Goal: Task Accomplishment & Management: Use online tool/utility

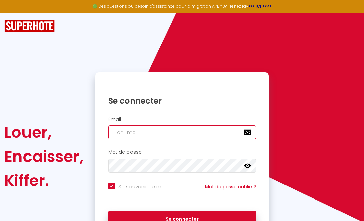
click at [141, 133] on input "email" at bounding box center [182, 132] width 148 height 14
type input "m"
checkbox input "true"
type input "ma"
checkbox input "true"
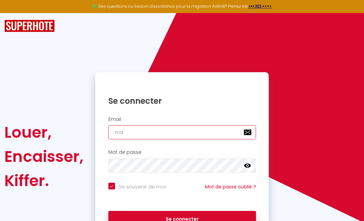
type input "may"
checkbox input "true"
type input "maya"
checkbox input "true"
type input "mayas"
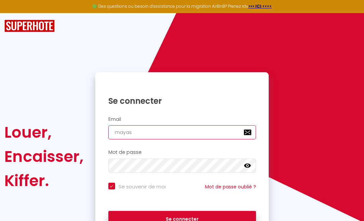
checkbox input "true"
type input "mayas."
checkbox input "true"
type input "mayas.c"
checkbox input "true"
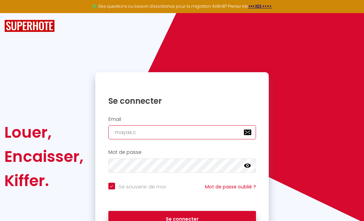
type input "[DOMAIN_NAME]"
checkbox input "true"
type input "mayas.cor"
checkbox input "true"
type input "mayas.cord"
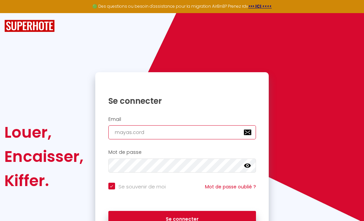
checkbox input "true"
type input "mayas.cordu"
checkbox input "true"
type input "mayas.cordua"
checkbox input "true"
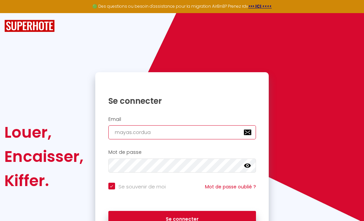
type input "mayas.corduan"
checkbox input "true"
type input "mayas.corduan@"
checkbox input "true"
type input "mayas.corduan@g"
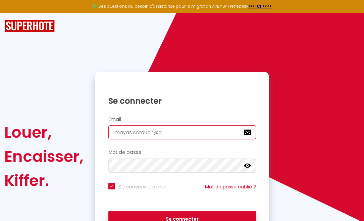
checkbox input "true"
type input "mayas.corduan@gm"
checkbox input "true"
type input "mayas.corduan@gma"
checkbox input "true"
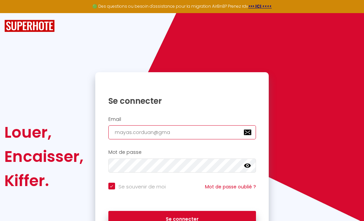
type input "mayas.corduan@gmai"
checkbox input "true"
type input "[EMAIL_ADDRESS]"
checkbox input "true"
type input "[EMAIL_ADDRESS]."
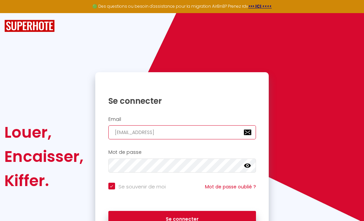
checkbox input "true"
type input "mayas.corduan@gmail.c"
checkbox input "true"
type input "[EMAIL_ADDRESS][DOMAIN_NAME]"
checkbox input "true"
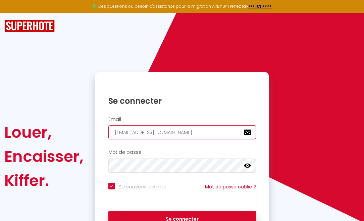
type input "[EMAIL_ADDRESS][DOMAIN_NAME]"
checkbox input "true"
type input "[EMAIL_ADDRESS][DOMAIN_NAME]"
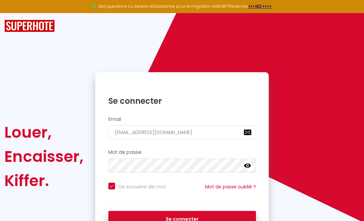
click at [247, 165] on icon at bounding box center [247, 165] width 7 height 4
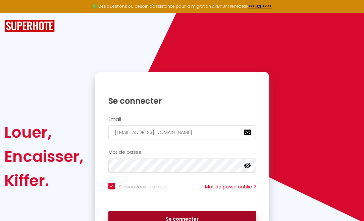
click at [195, 216] on button "Se connecter" at bounding box center [182, 219] width 148 height 17
click at [178, 216] on button "Se connecter" at bounding box center [182, 219] width 148 height 17
checkbox input "true"
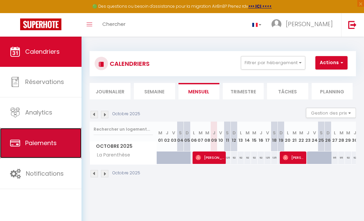
click at [42, 137] on link "Paiements" at bounding box center [40, 143] width 81 height 30
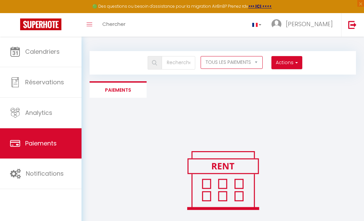
click at [263, 63] on select "EN ATTENTE PAYÉ TOUS LES PAIEMENTS" at bounding box center [232, 62] width 62 height 13
select select "1"
click at [244, 56] on select "EN ATTENTE PAYÉ TOUS LES PAIEMENTS" at bounding box center [232, 62] width 62 height 13
click at [302, 63] on button "Actions" at bounding box center [286, 62] width 31 height 13
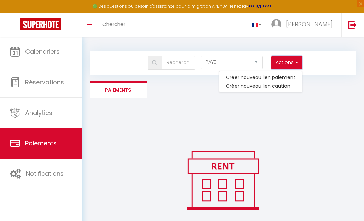
click at [302, 63] on button "Actions" at bounding box center [286, 62] width 31 height 13
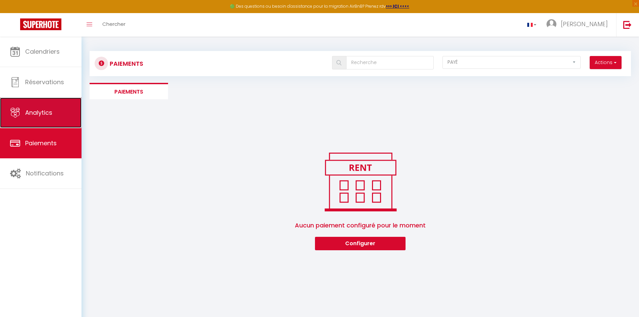
click at [38, 107] on link "Analytics" at bounding box center [40, 113] width 81 height 30
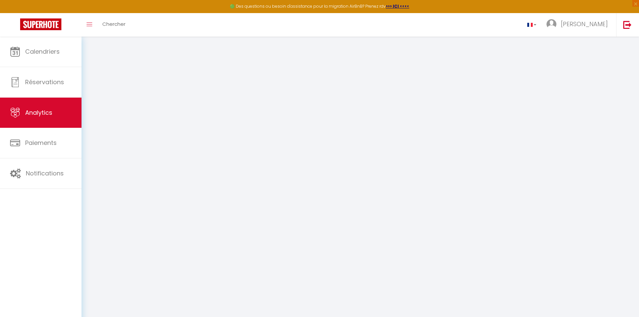
select select "2025"
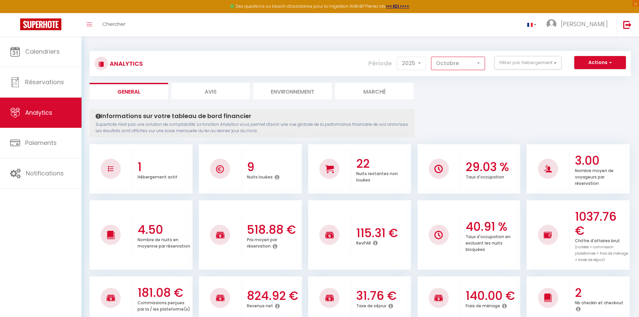
click at [364, 64] on select "[PERSON_NAME] Mars [PERSON_NAME] Juin Juillet Août Septembre Octobre Novembre D…" at bounding box center [458, 63] width 54 height 13
select select "1"
click at [364, 57] on select "[PERSON_NAME] Mars [PERSON_NAME] Juin Juillet Août Septembre Octobre Novembre D…" at bounding box center [458, 63] width 54 height 13
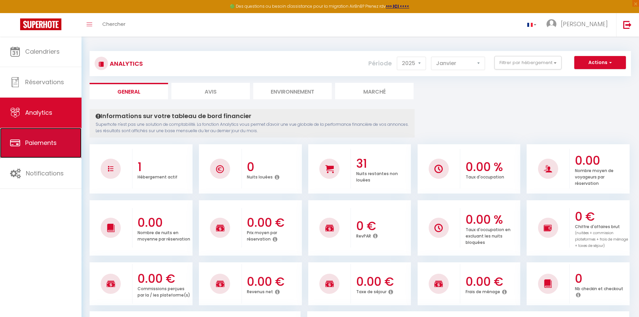
click at [38, 141] on span "Paiements" at bounding box center [41, 143] width 32 height 8
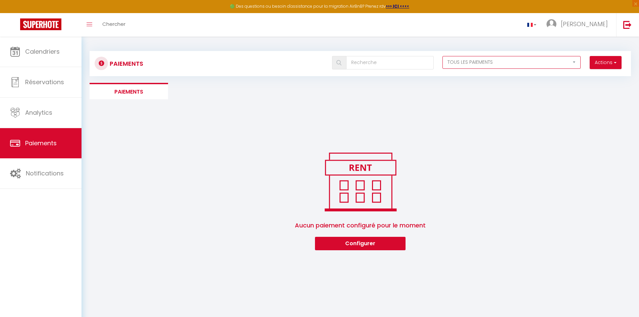
click at [364, 58] on select "EN ATTENTE PAYÉ TOUS LES PAIEMENTS" at bounding box center [511, 62] width 138 height 13
select select "1"
click at [364, 56] on select "EN ATTENTE PAYÉ TOUS LES PAIEMENTS" at bounding box center [511, 62] width 138 height 13
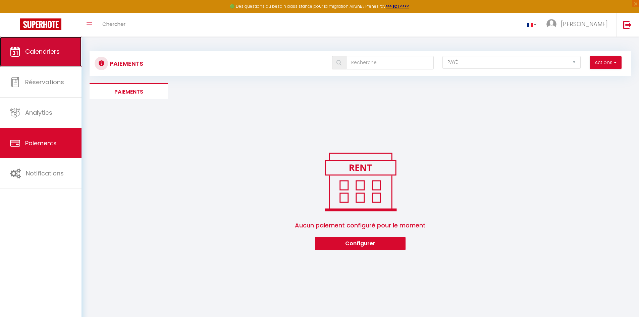
click at [38, 56] on link "Calendriers" at bounding box center [40, 52] width 81 height 30
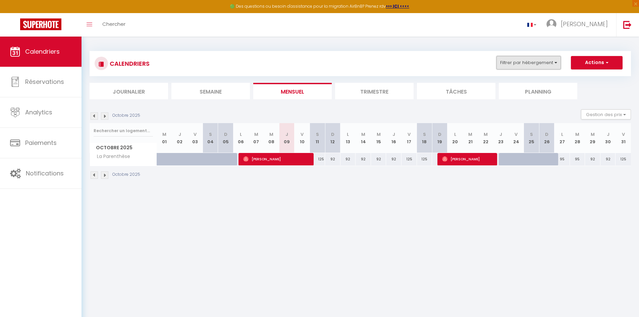
click at [364, 63] on button "Filtrer par hébergement" at bounding box center [528, 62] width 64 height 13
click at [364, 102] on input "La Parenthèse" at bounding box center [549, 102] width 84 height 7
checkbox input "true"
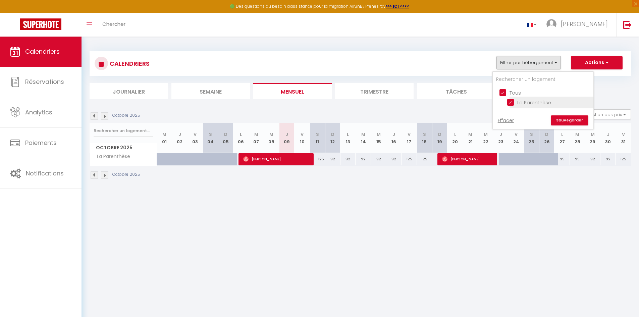
checkbox input "true"
click at [364, 119] on link "Sauvegarder" at bounding box center [570, 120] width 38 height 10
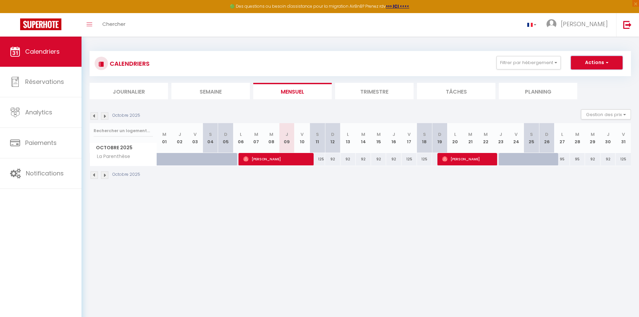
click at [364, 62] on button "Actions" at bounding box center [597, 62] width 52 height 13
click at [364, 212] on body "🟢 Des questions ou besoin d'assistance pour la migration AirBnB? Prenez rdv >>>…" at bounding box center [319, 195] width 639 height 317
click at [364, 91] on li "Trimestre" at bounding box center [374, 91] width 78 height 16
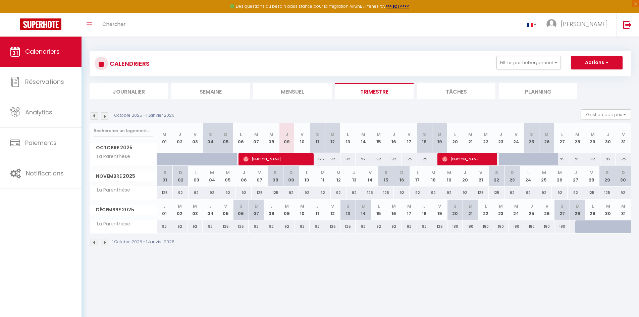
click at [288, 93] on li "Mensuel" at bounding box center [292, 91] width 78 height 16
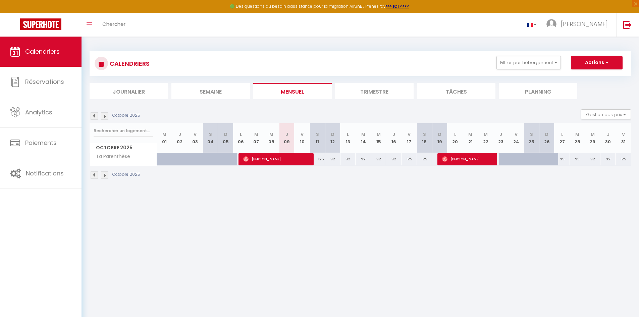
click at [95, 117] on img at bounding box center [94, 115] width 7 height 7
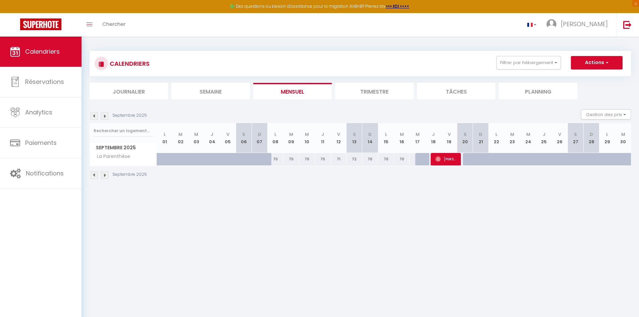
click at [95, 117] on img at bounding box center [94, 115] width 7 height 7
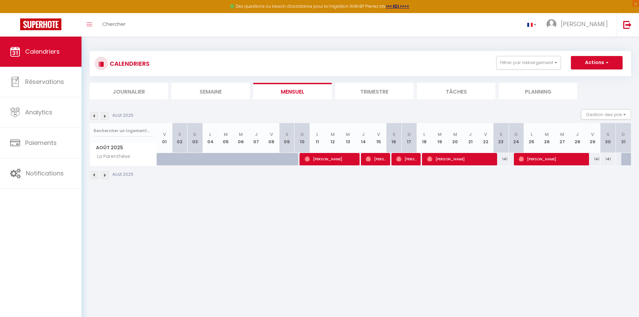
click at [95, 117] on img at bounding box center [94, 115] width 7 height 7
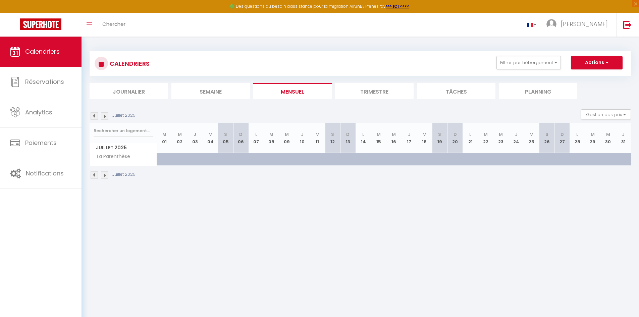
click at [95, 117] on img at bounding box center [94, 115] width 7 height 7
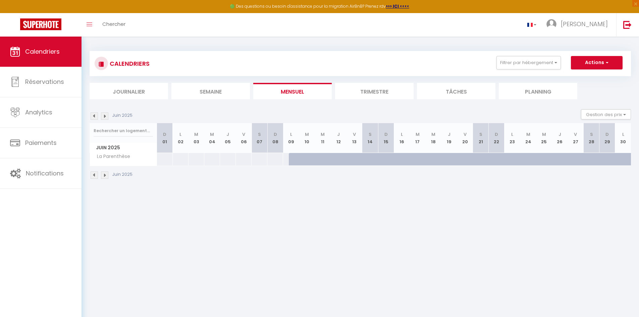
click at [95, 117] on img at bounding box center [94, 115] width 7 height 7
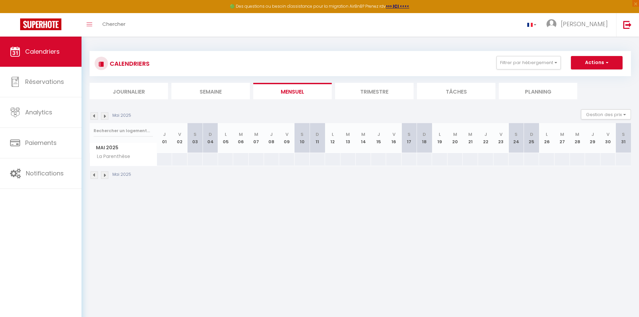
click at [95, 117] on img at bounding box center [94, 115] width 7 height 7
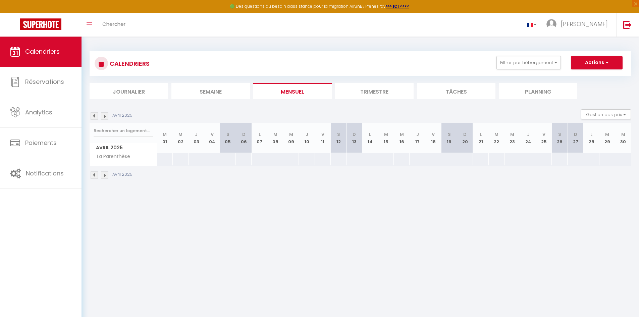
click at [95, 117] on img at bounding box center [94, 115] width 7 height 7
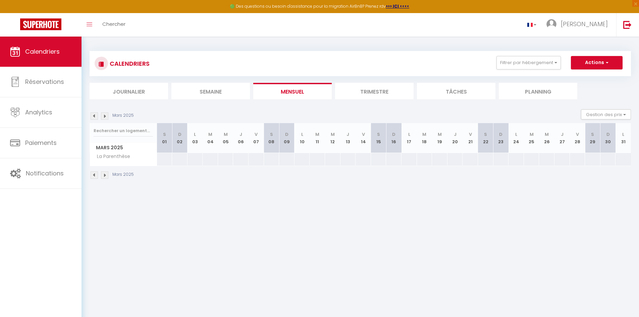
click at [95, 117] on img at bounding box center [94, 115] width 7 height 7
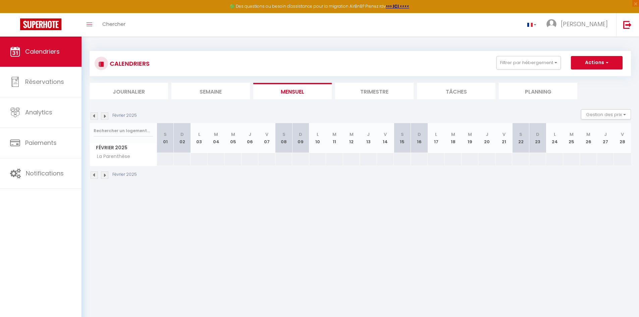
click at [95, 117] on img at bounding box center [94, 115] width 7 height 7
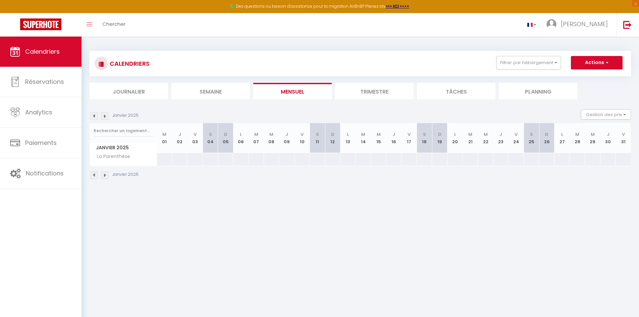
click at [95, 117] on img at bounding box center [94, 115] width 7 height 7
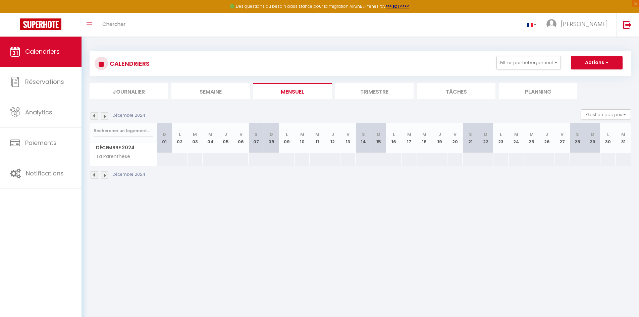
click at [104, 117] on img at bounding box center [104, 115] width 7 height 7
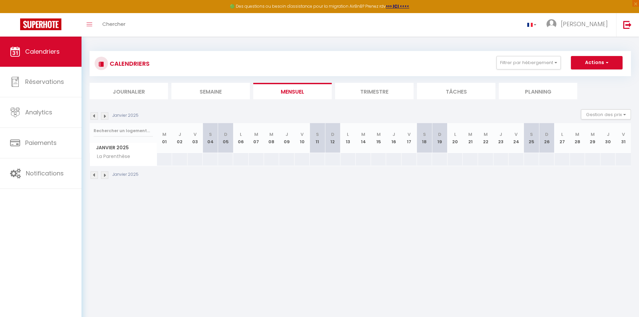
click at [104, 117] on img at bounding box center [104, 115] width 7 height 7
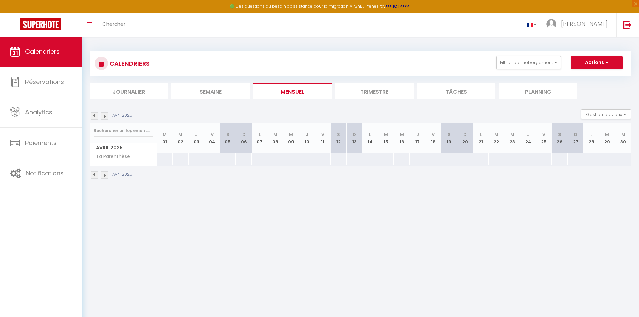
click at [104, 117] on img at bounding box center [104, 115] width 7 height 7
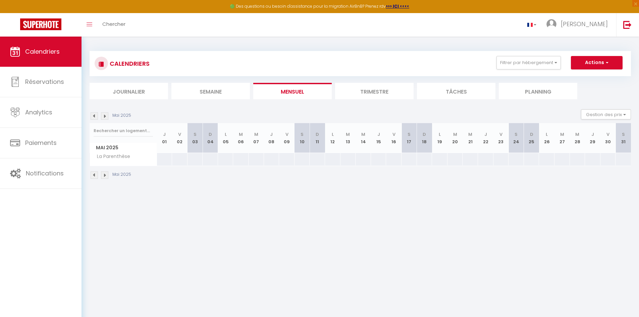
click at [104, 117] on img at bounding box center [104, 115] width 7 height 7
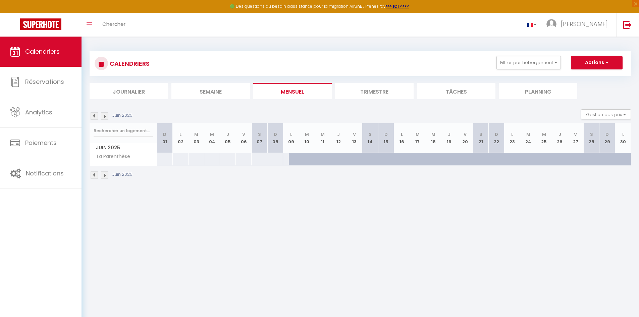
click at [104, 117] on img at bounding box center [104, 115] width 7 height 7
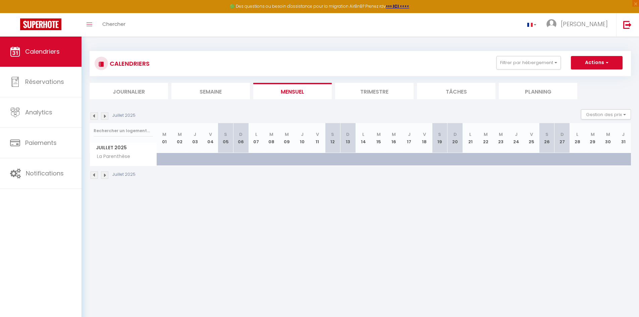
click at [104, 117] on img at bounding box center [104, 115] width 7 height 7
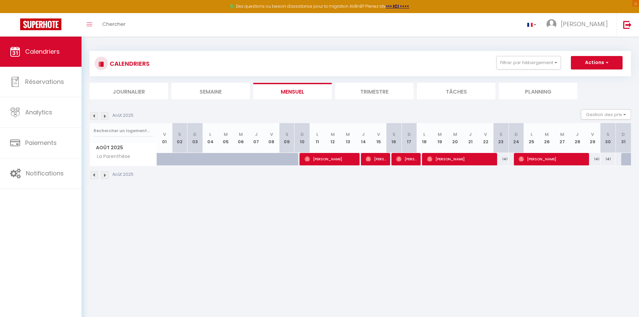
click at [104, 117] on img at bounding box center [104, 115] width 7 height 7
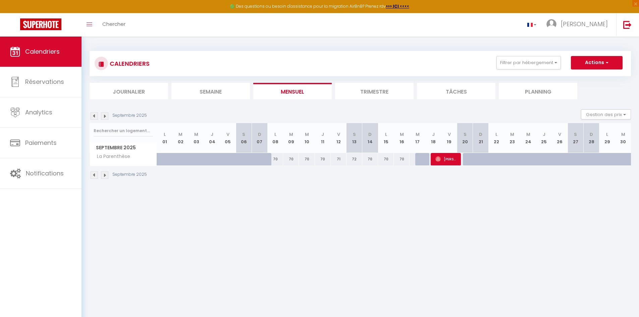
click at [95, 115] on img at bounding box center [94, 115] width 7 height 7
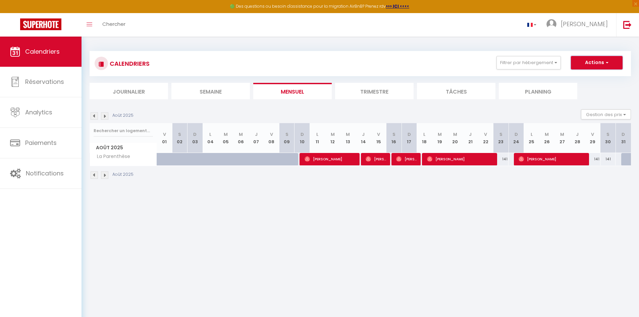
click at [364, 66] on button "Actions" at bounding box center [597, 62] width 52 height 13
click at [364, 214] on body "🟢 Des questions ou besoin d'assistance pour la migration AirBnB? Prenez rdv >>>…" at bounding box center [319, 195] width 639 height 317
click at [364, 63] on button "Actions" at bounding box center [597, 62] width 52 height 13
click at [364, 87] on link "Exporter les réservations" at bounding box center [589, 88] width 58 height 10
type input "[EMAIL_ADDRESS][DOMAIN_NAME]"
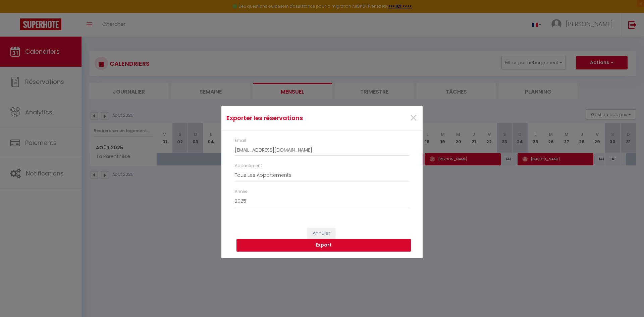
click at [324, 220] on button "Export" at bounding box center [323, 245] width 174 height 13
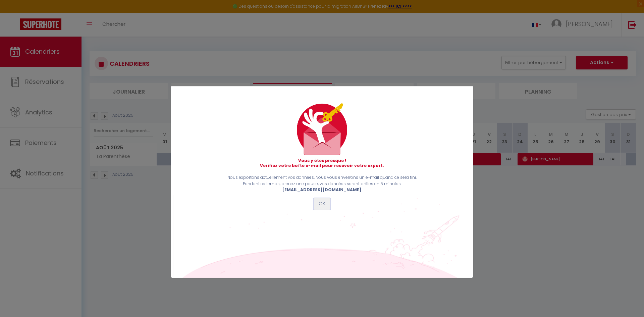
click at [321, 203] on button "OK" at bounding box center [322, 203] width 17 height 11
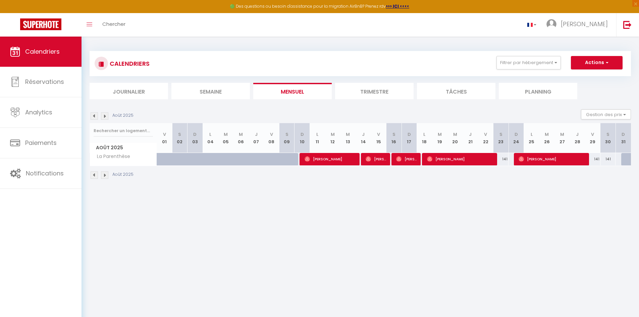
click at [364, 220] on body "🟢 Des questions ou besoin d'assistance pour la migration AirBnB? Prenez rdv >>>…" at bounding box center [319, 195] width 639 height 317
click at [364, 64] on button "Actions" at bounding box center [597, 62] width 52 height 13
click at [364, 86] on link "Exporter les réservations" at bounding box center [589, 88] width 58 height 10
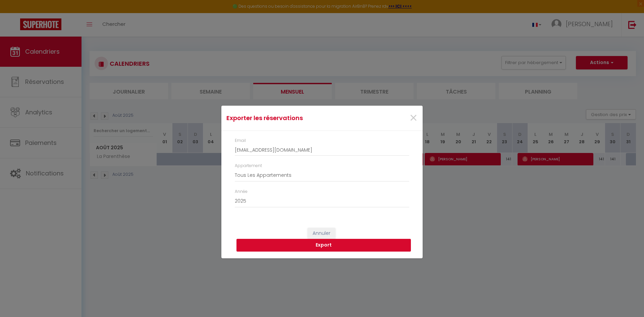
click at [356, 220] on button "Export" at bounding box center [323, 245] width 174 height 13
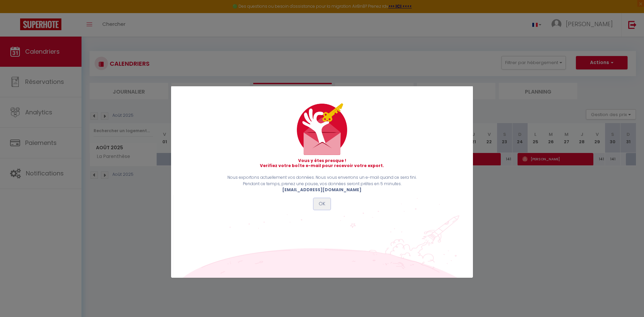
click at [320, 200] on button "OK" at bounding box center [322, 203] width 17 height 11
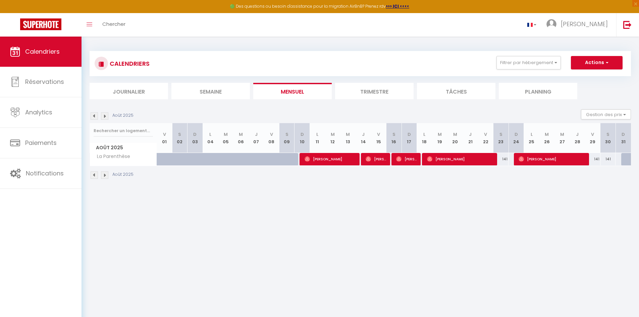
click at [364, 217] on body "🟢 Des questions ou besoin d'assistance pour la migration AirBnB? Prenez rdv >>>…" at bounding box center [319, 195] width 639 height 317
drag, startPoint x: 410, startPoint y: 221, endPoint x: 495, endPoint y: 99, distance: 148.9
click at [364, 219] on body "🟢 Des questions ou besoin d'assistance pour la migration AirBnB? Prenez rdv >>>…" at bounding box center [319, 195] width 639 height 317
